Goal: Transaction & Acquisition: Book appointment/travel/reservation

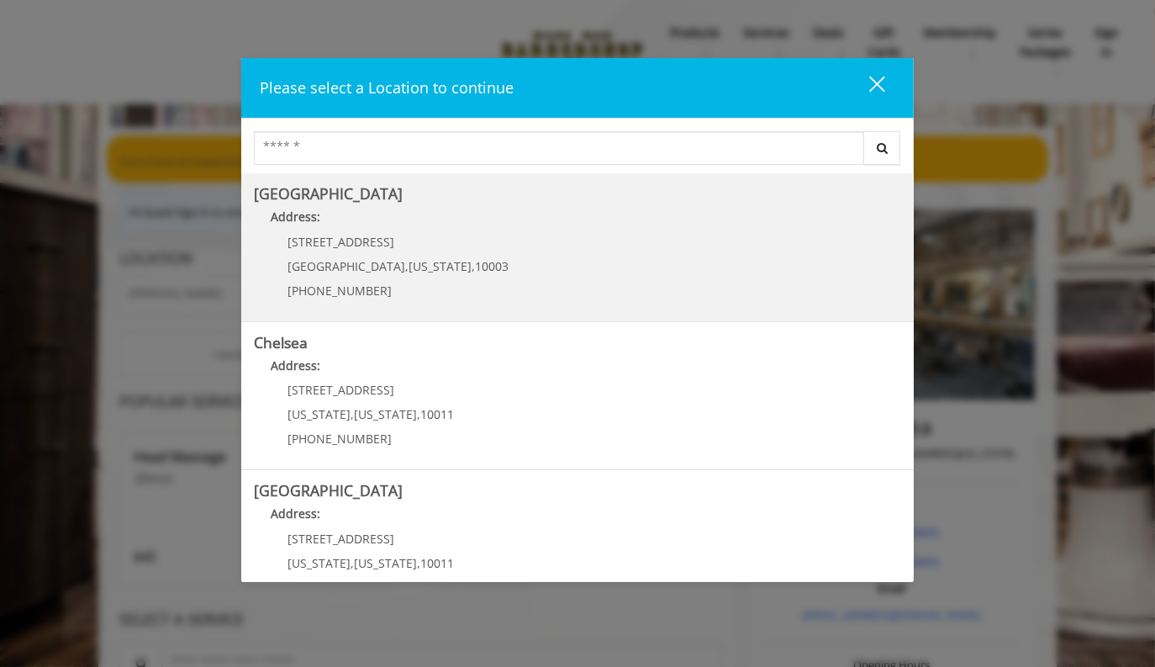
click at [351, 252] on div "[STREET_ADDRESS][US_STATE] (212) 598-1840" at bounding box center [385, 271] width 263 height 73
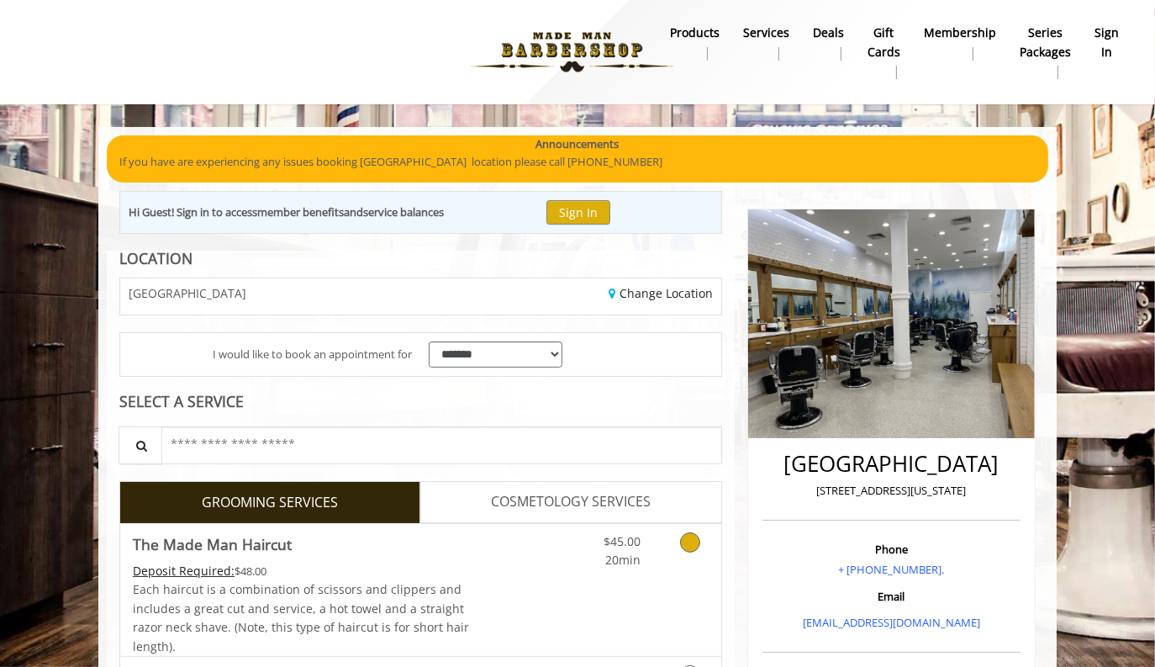
click at [692, 542] on icon "Grooming services" at bounding box center [690, 542] width 20 height 20
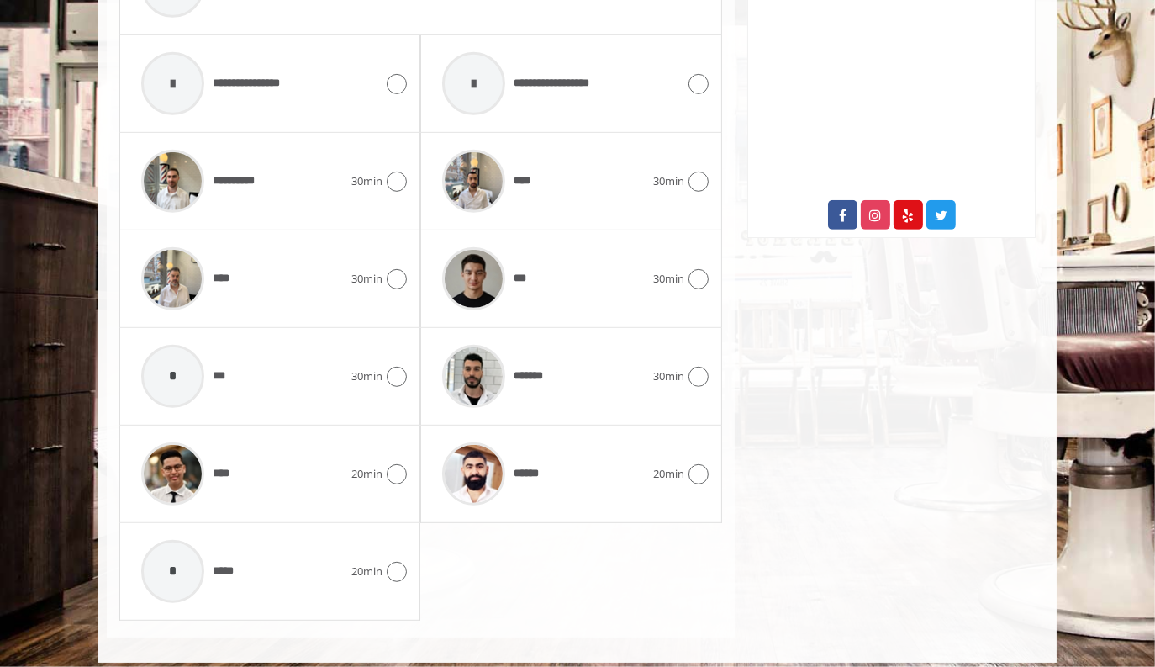
scroll to position [858, 0]
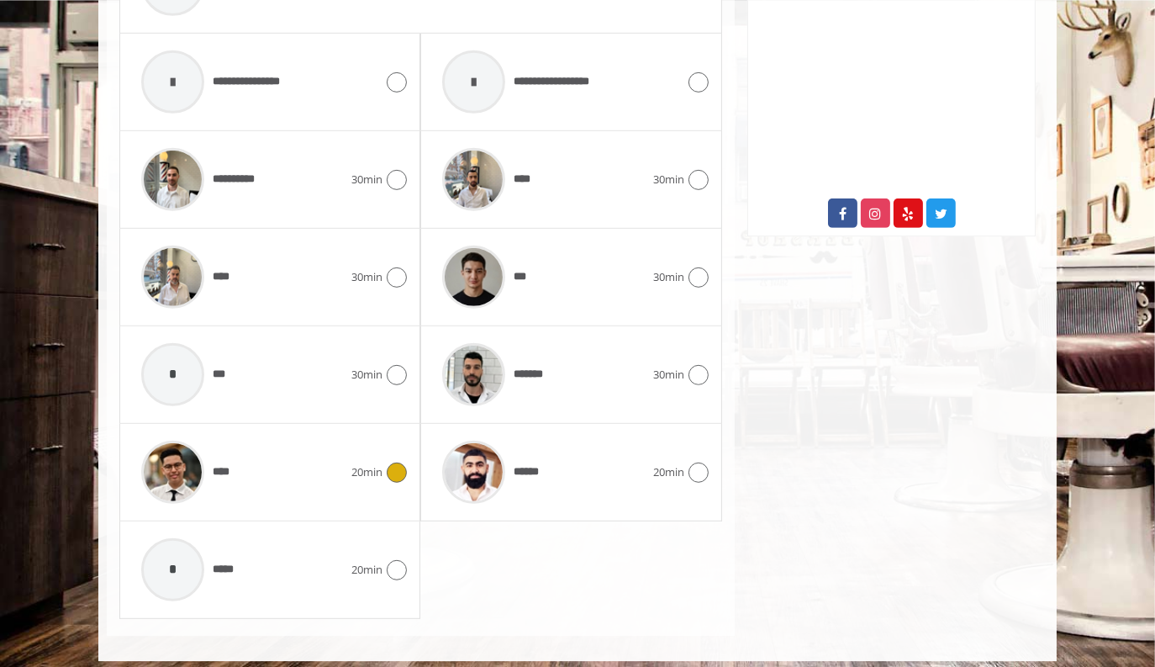
click at [396, 464] on icon at bounding box center [397, 472] width 20 height 20
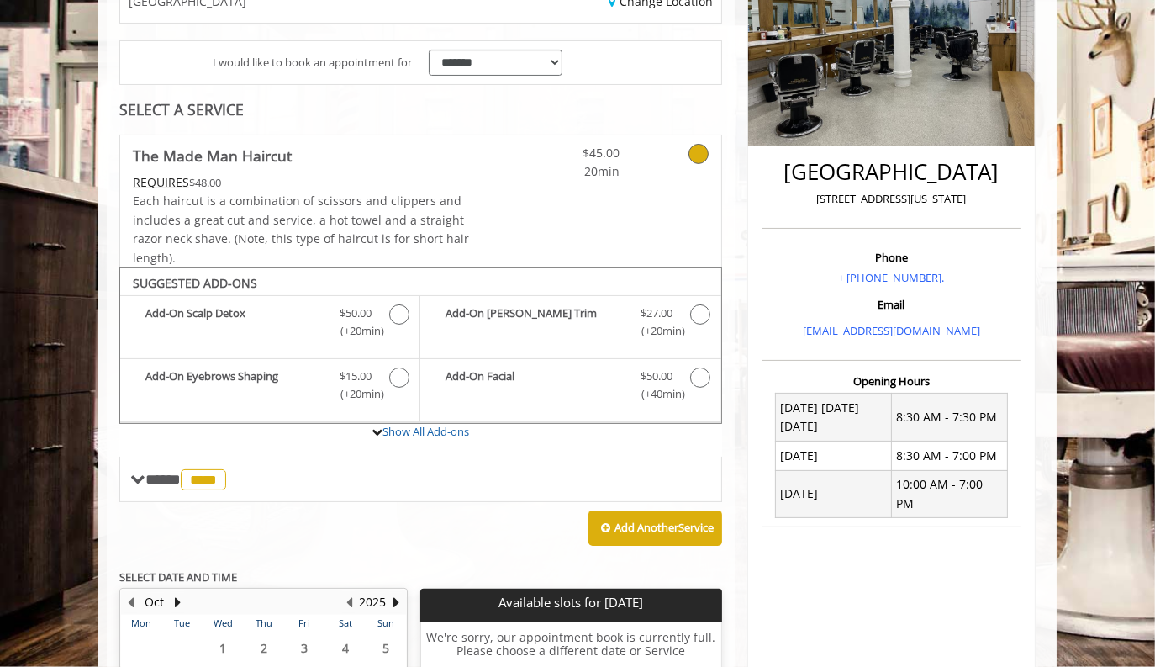
scroll to position [301, 0]
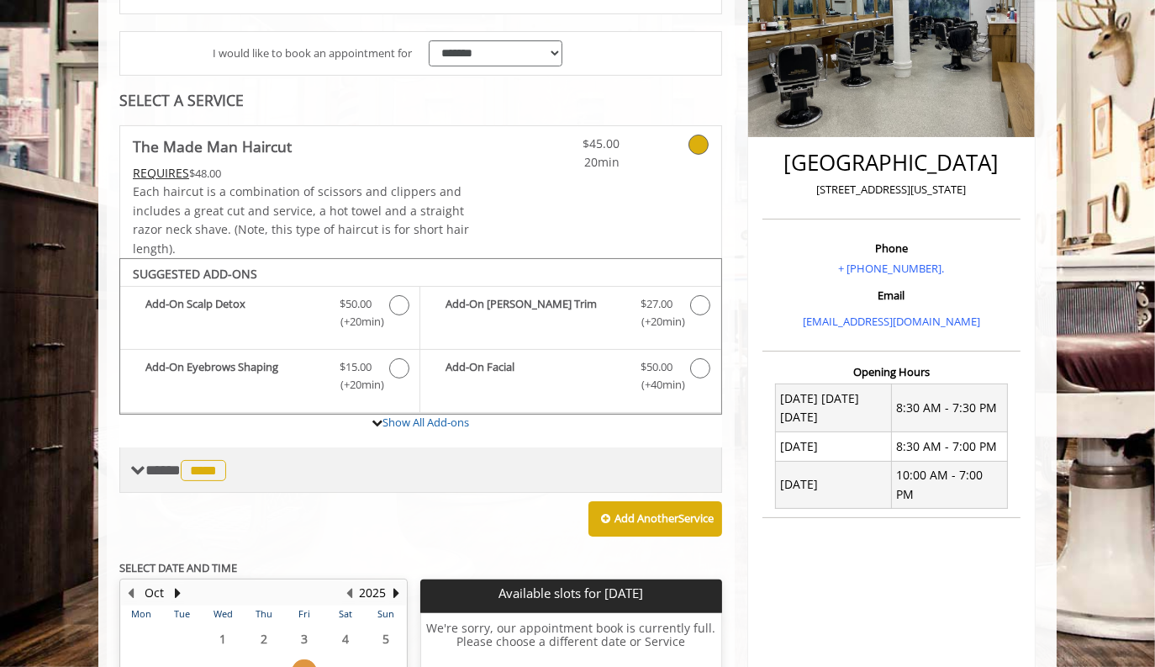
click at [123, 469] on div "**** **** ********" at bounding box center [420, 469] width 603 height 45
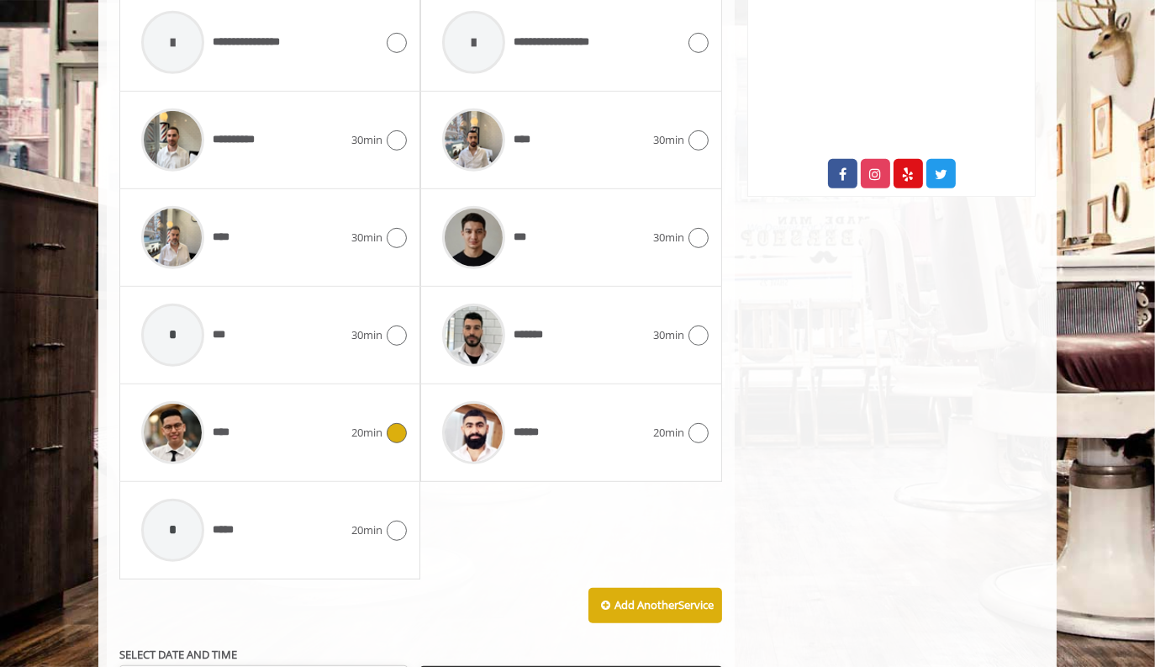
scroll to position [718, 0]
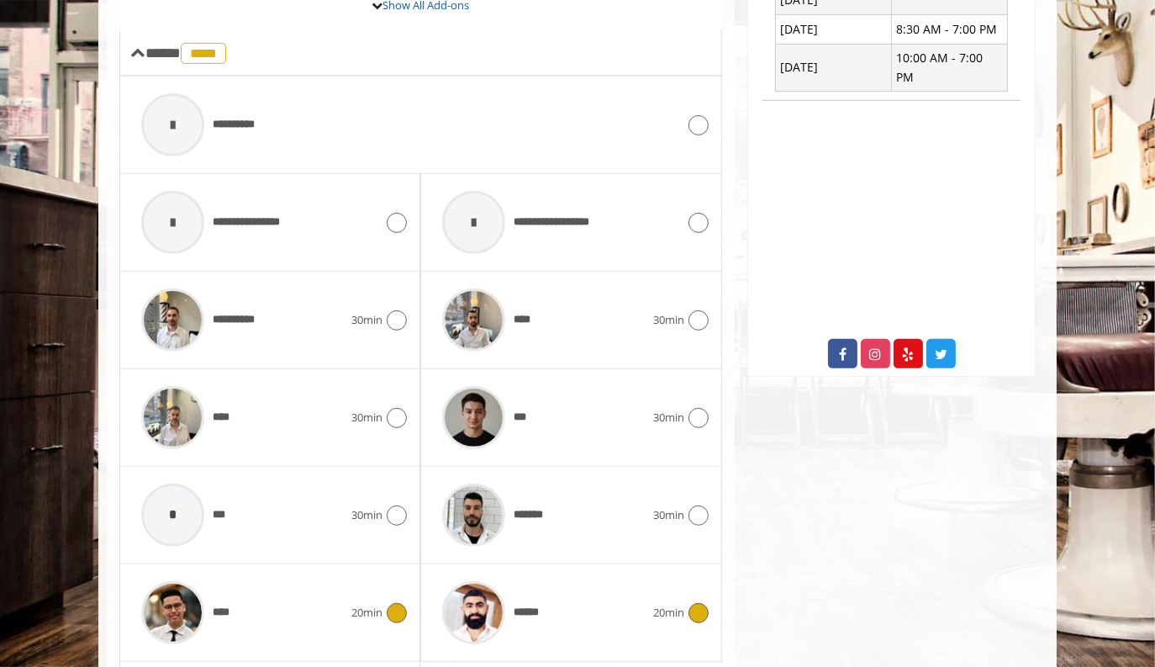
click at [543, 617] on span "******" at bounding box center [532, 613] width 37 height 18
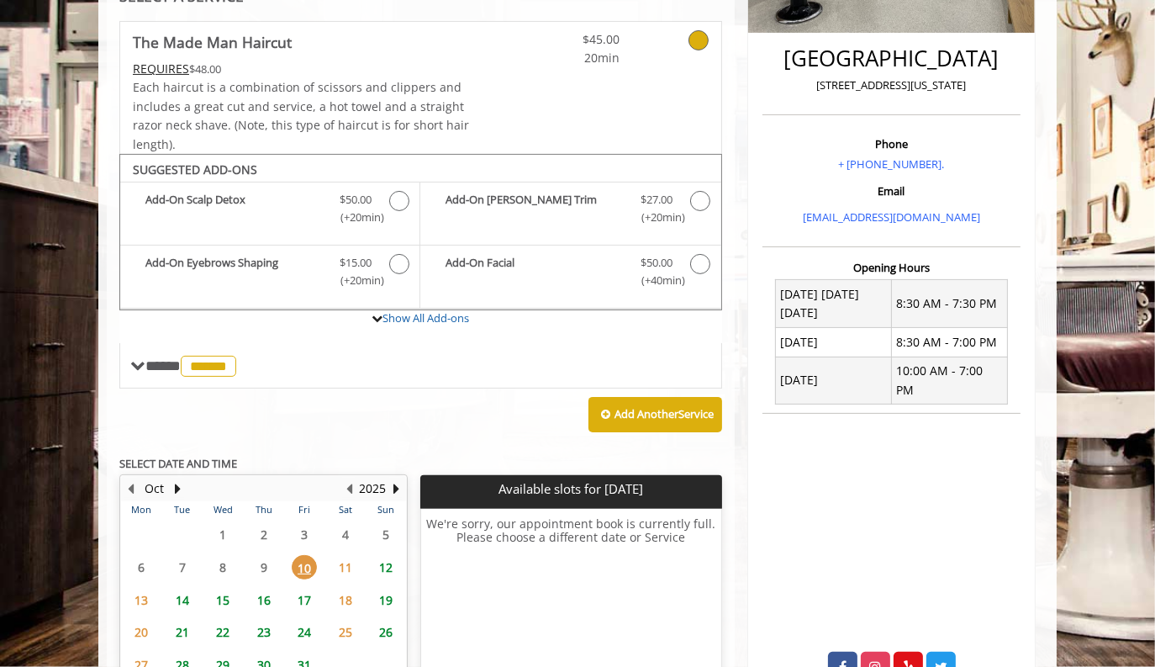
scroll to position [396, 0]
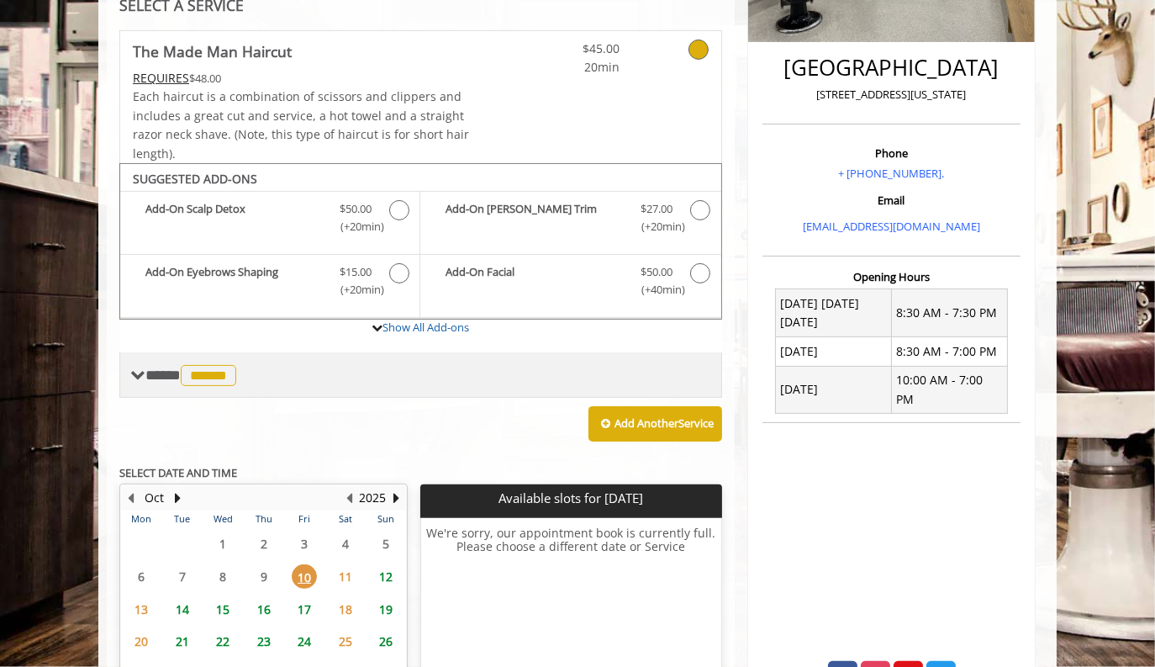
click at [135, 369] on span at bounding box center [137, 374] width 15 height 15
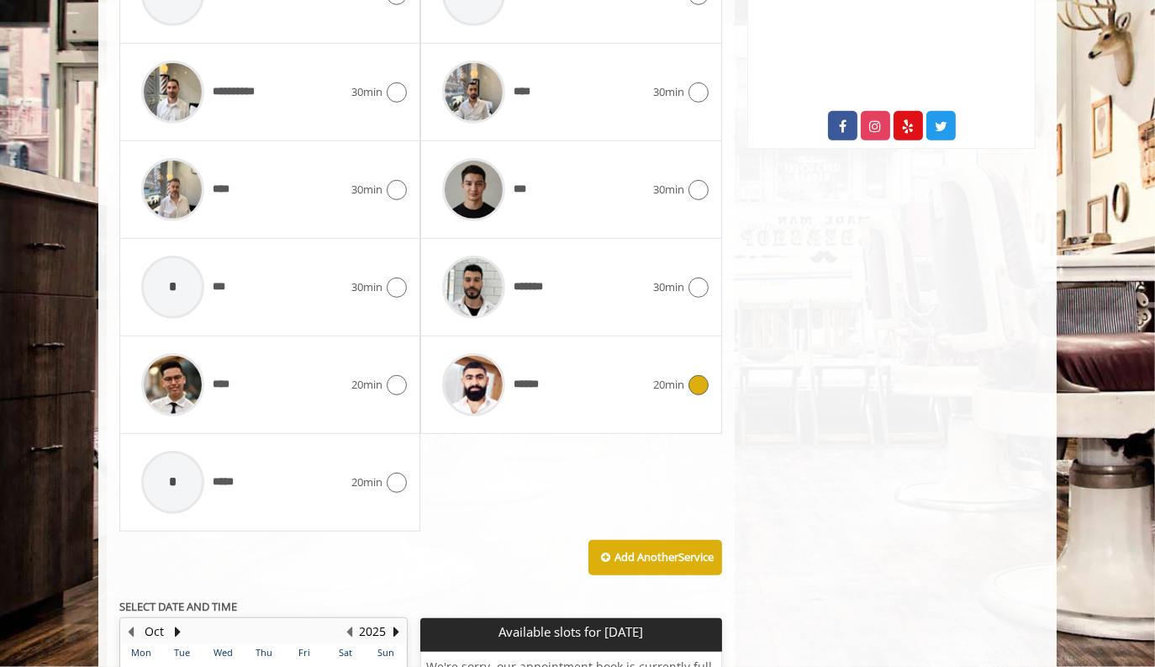
scroll to position [874, 0]
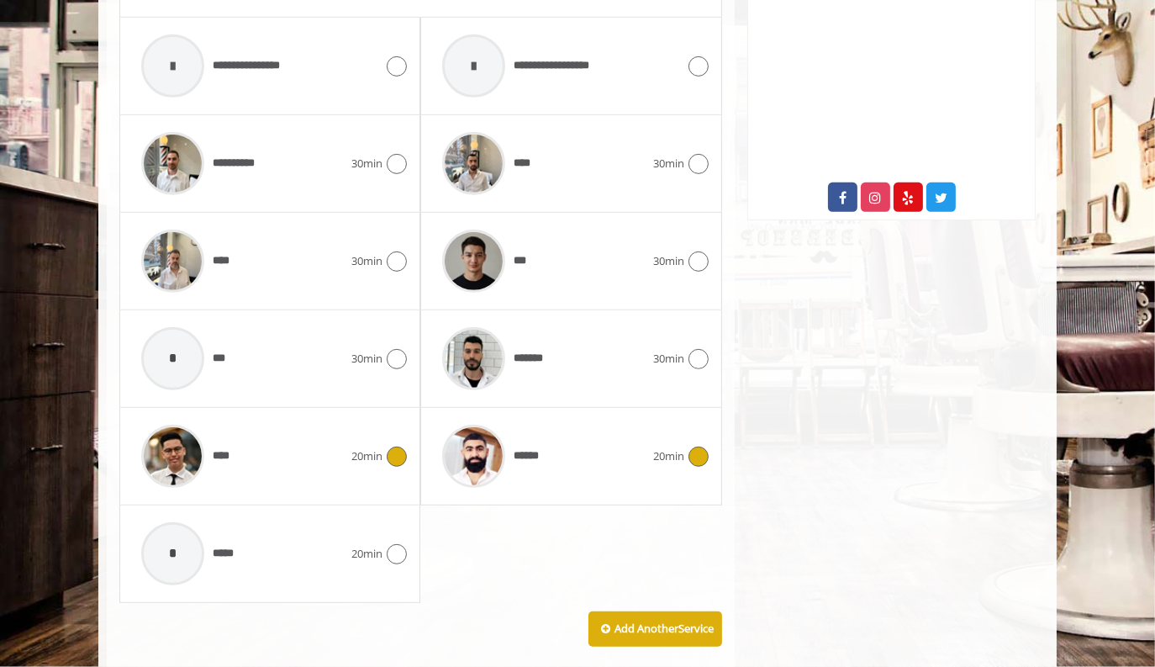
click at [366, 453] on span "20min" at bounding box center [366, 456] width 31 height 18
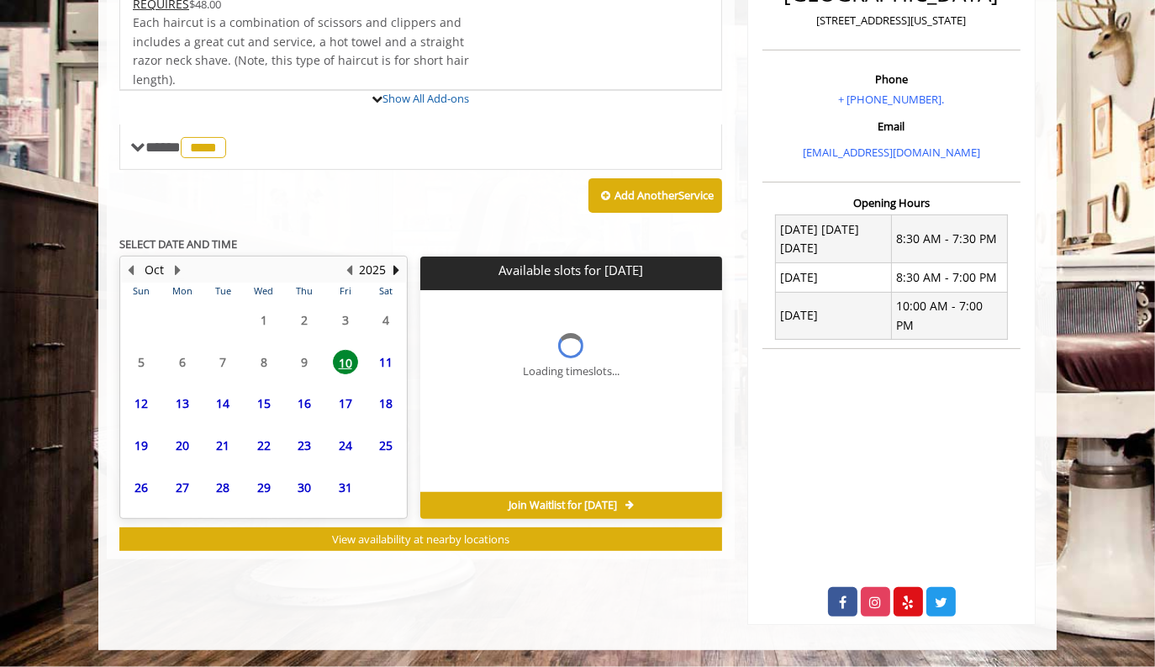
scroll to position [560, 0]
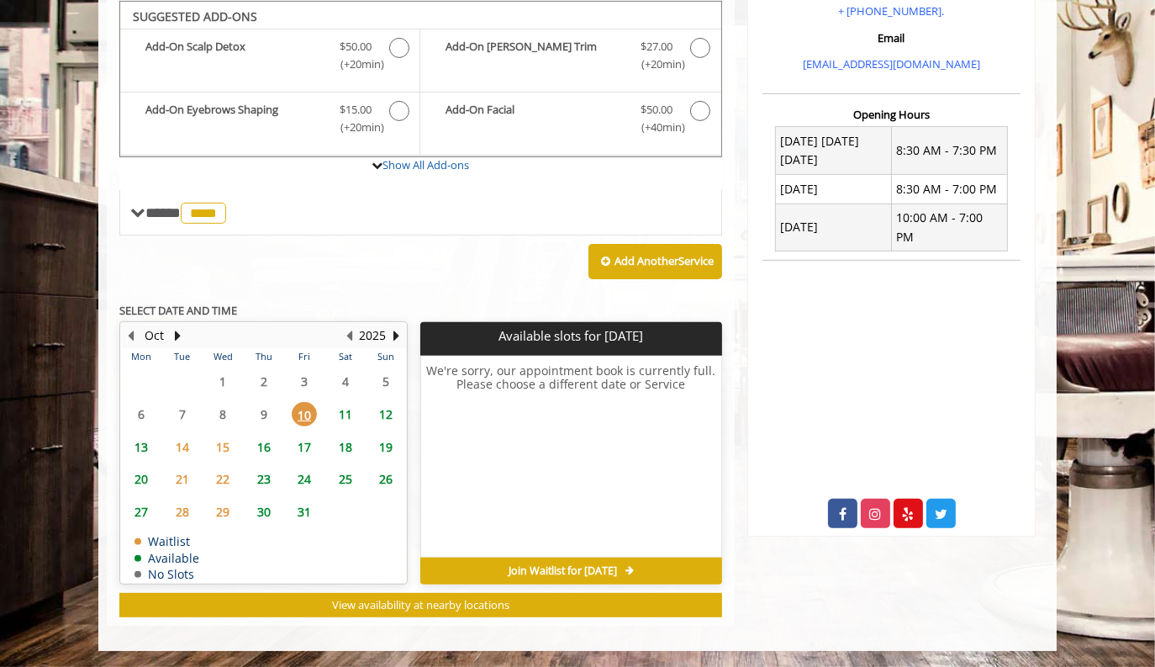
click at [510, 569] on span "Join Waitlist for [DATE]" at bounding box center [563, 570] width 108 height 13
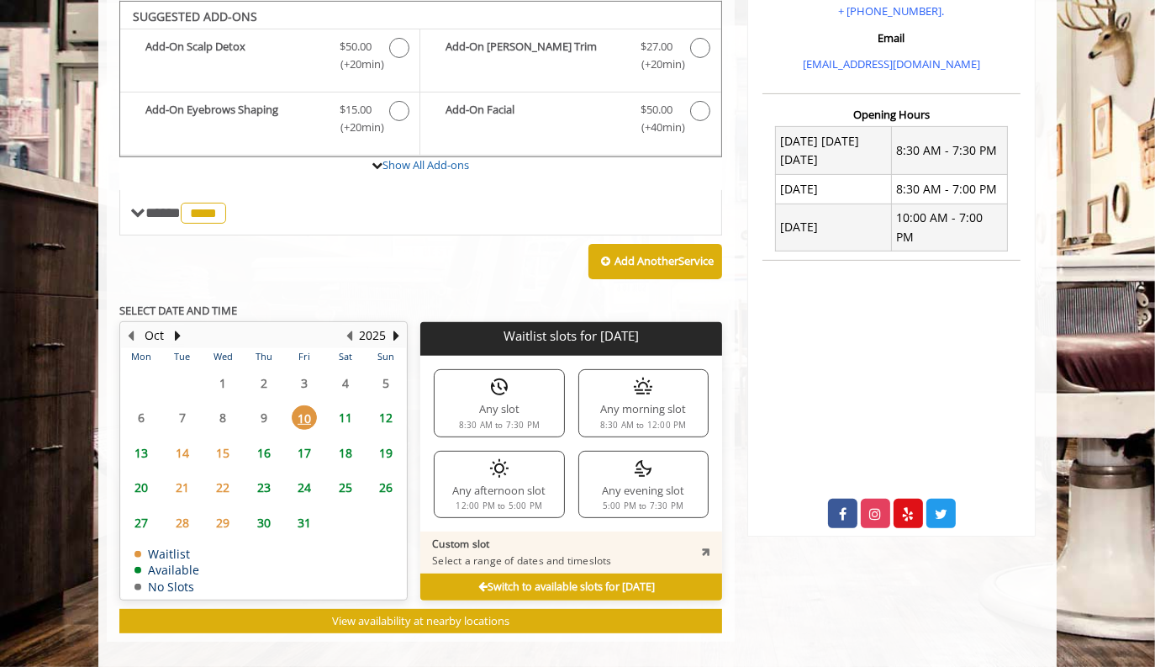
scroll to position [550, 0]
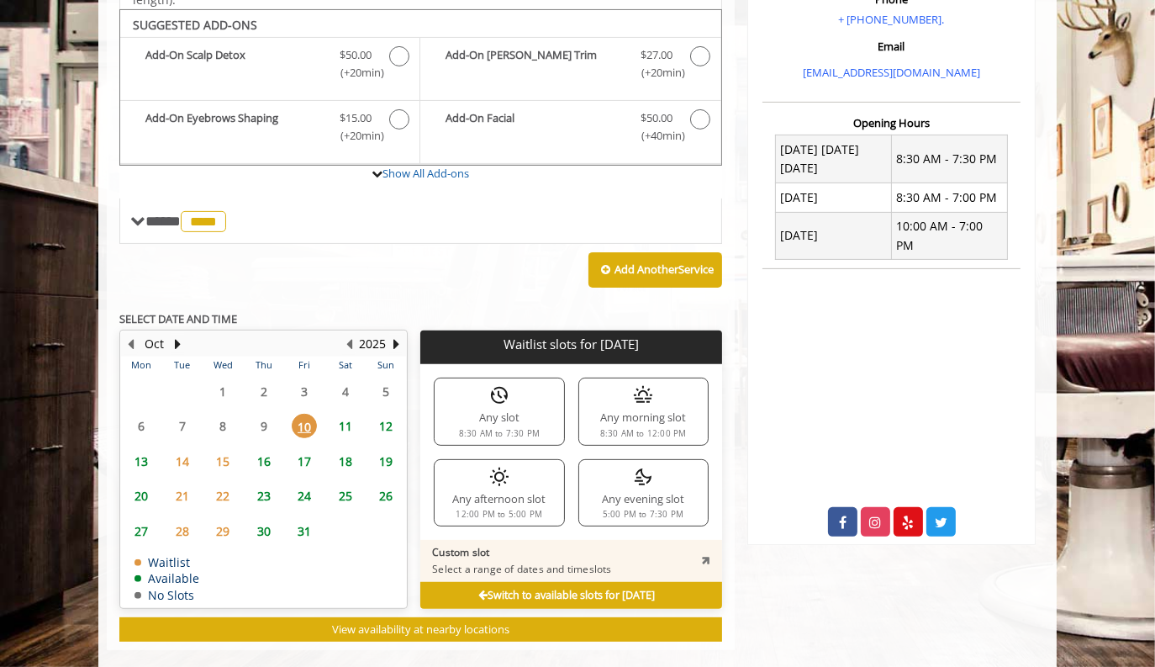
click at [470, 492] on div "Any afternoon slot 12:00 PM to 5:00 PM" at bounding box center [499, 492] width 130 height 67
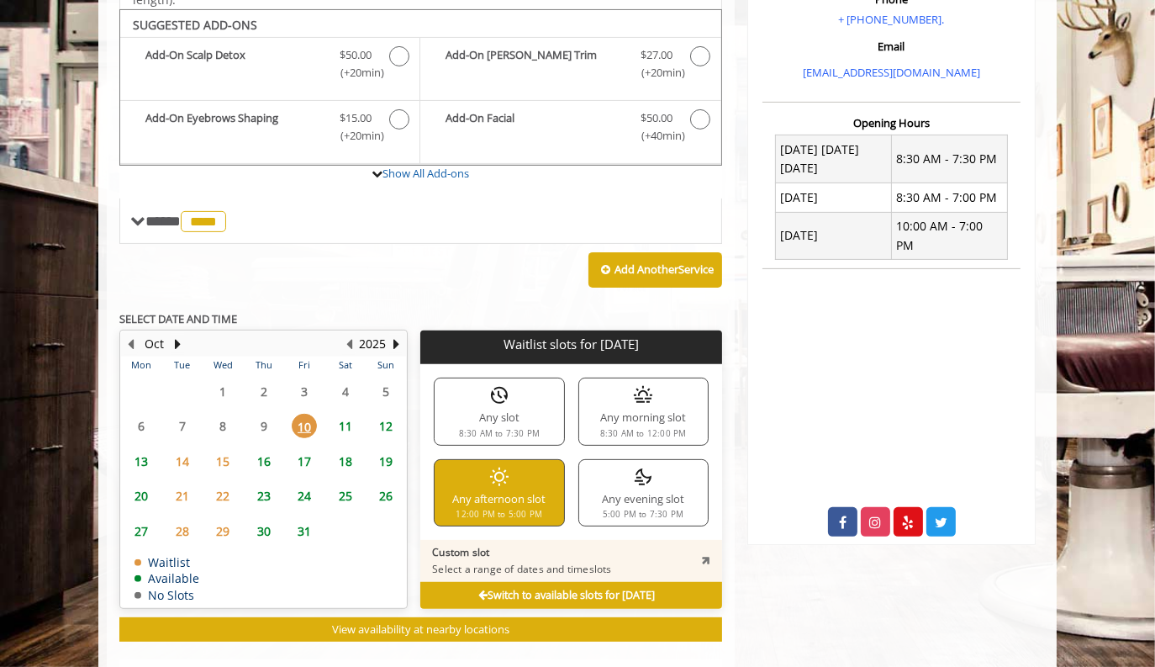
click at [343, 419] on span "11" at bounding box center [345, 426] width 25 height 24
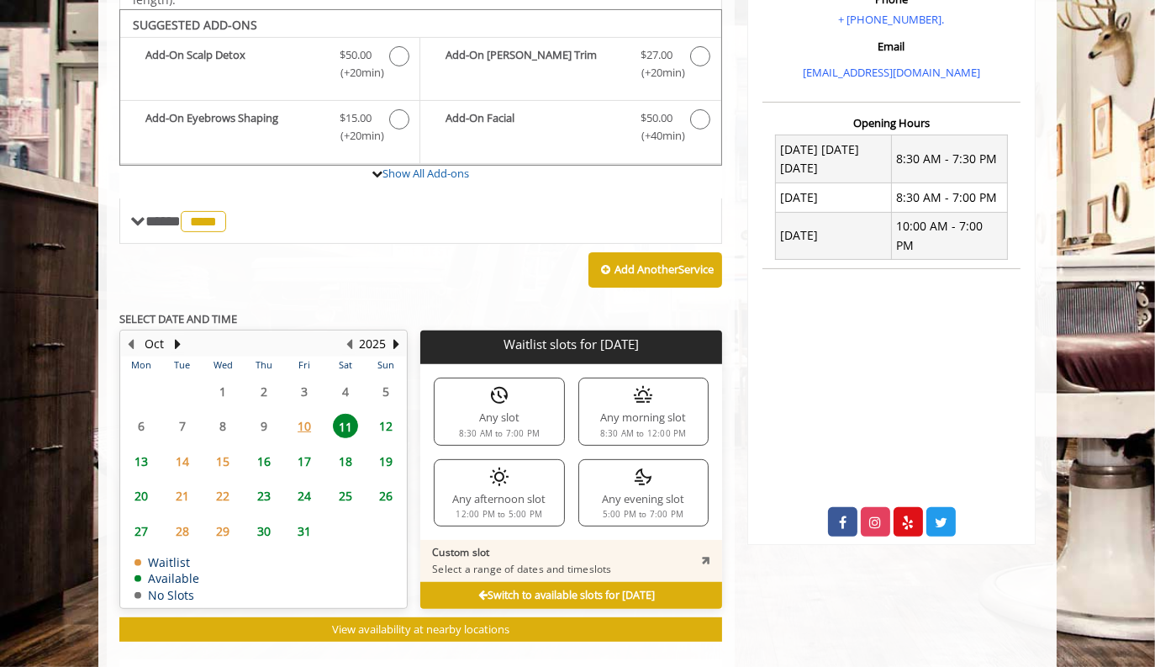
scroll to position [883, 0]
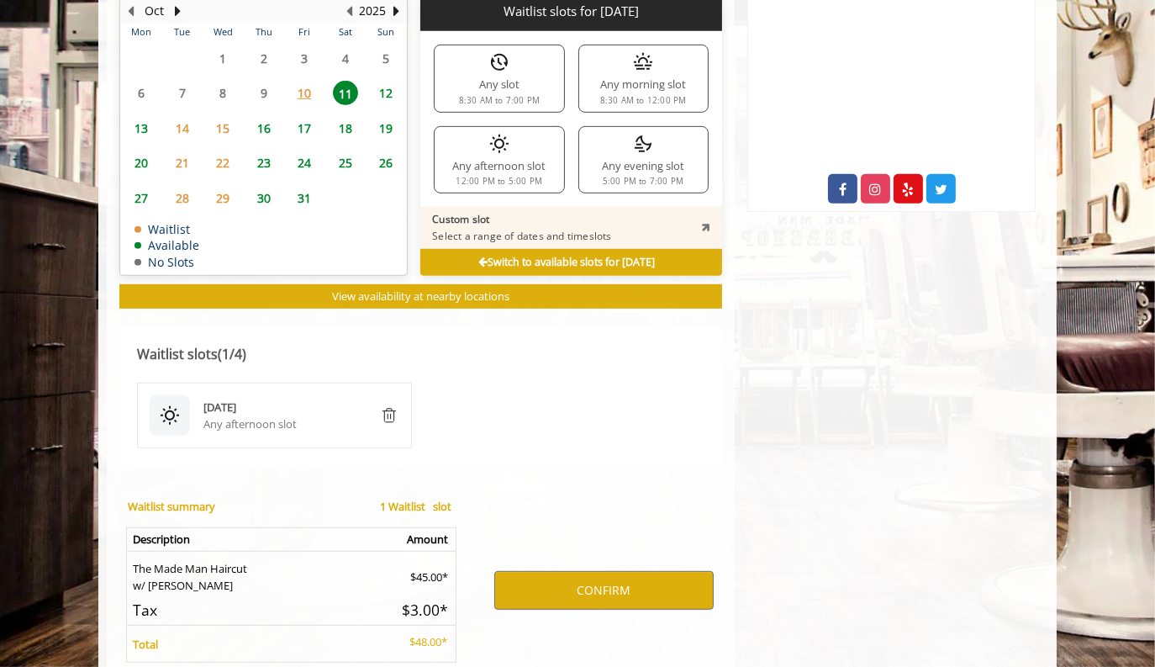
click at [478, 261] on icon at bounding box center [482, 262] width 9 height 11
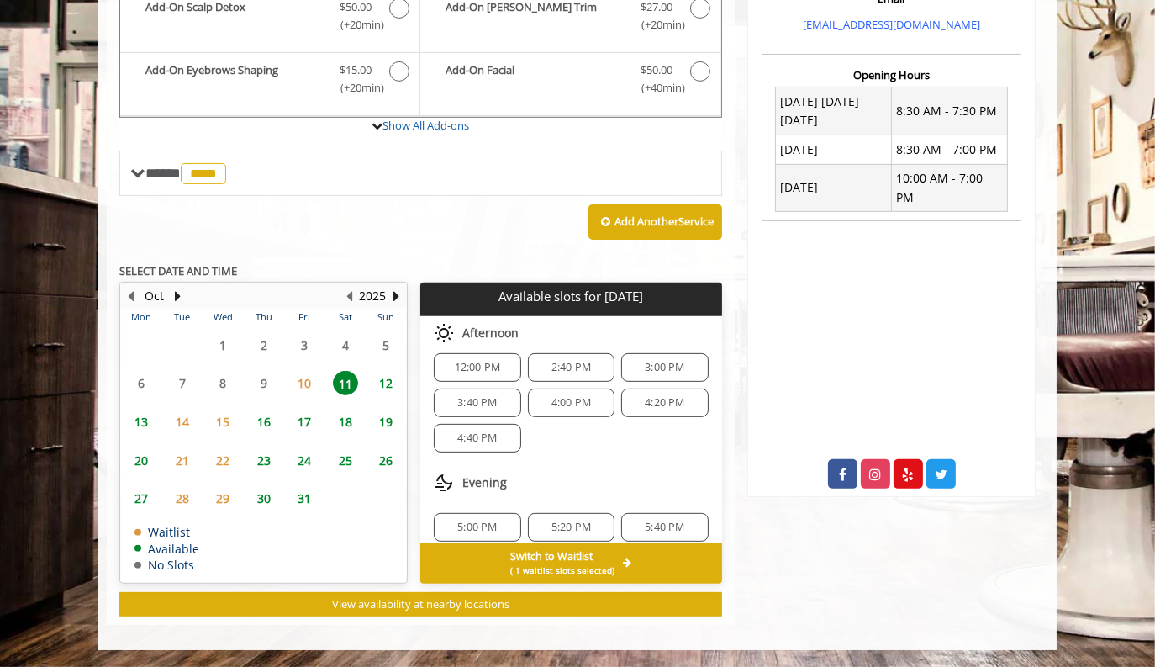
scroll to position [0, 0]
